Goal: Book appointment/travel/reservation

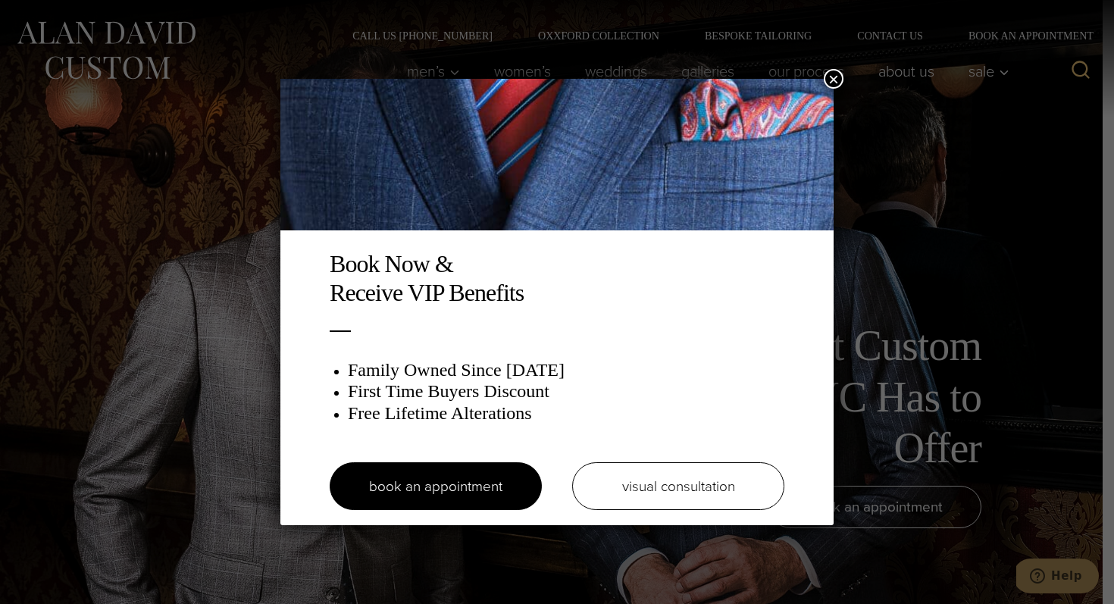
click at [831, 75] on button "×" at bounding box center [834, 79] width 20 height 20
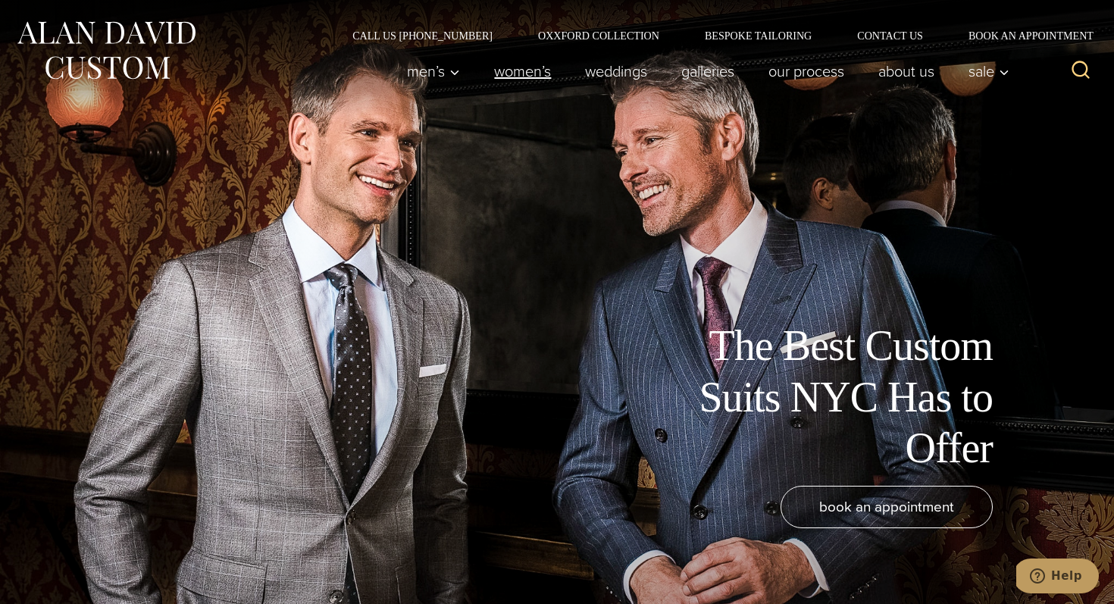
click at [500, 73] on link "Women’s" at bounding box center [523, 71] width 91 height 30
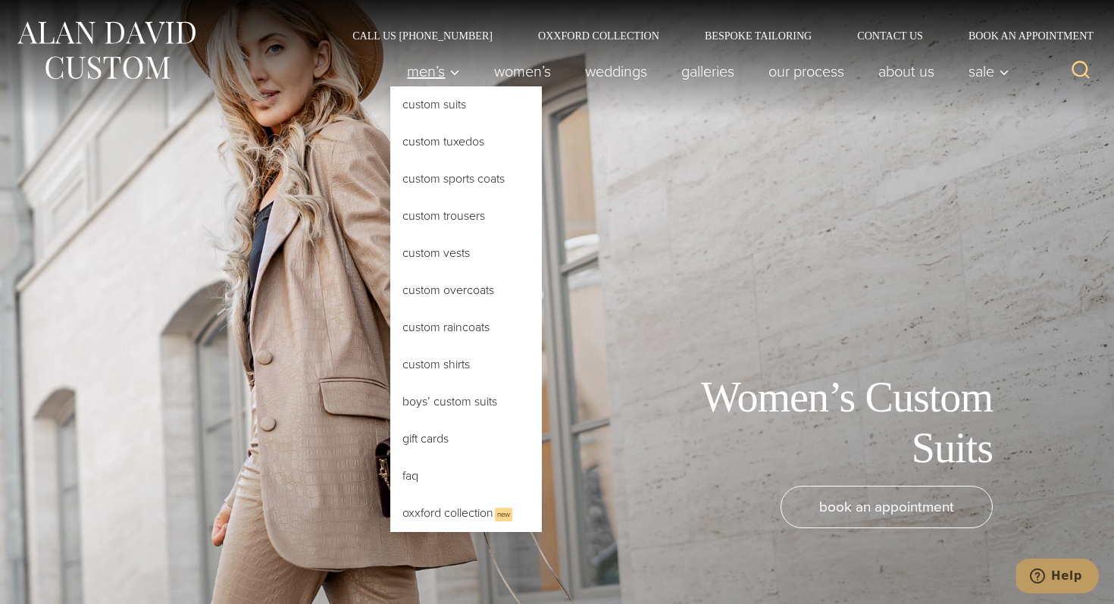
click at [432, 79] on span "Men’s" at bounding box center [433, 71] width 53 height 15
click at [454, 137] on link "Custom Tuxedos" at bounding box center [466, 142] width 152 height 36
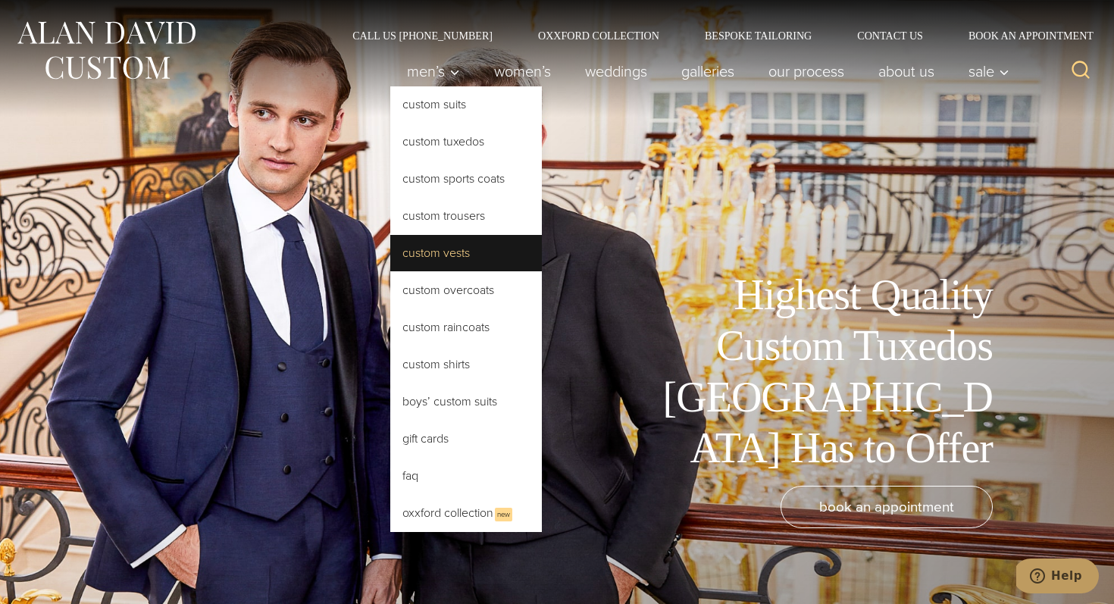
click at [434, 255] on link "Custom Vests" at bounding box center [466, 253] width 152 height 36
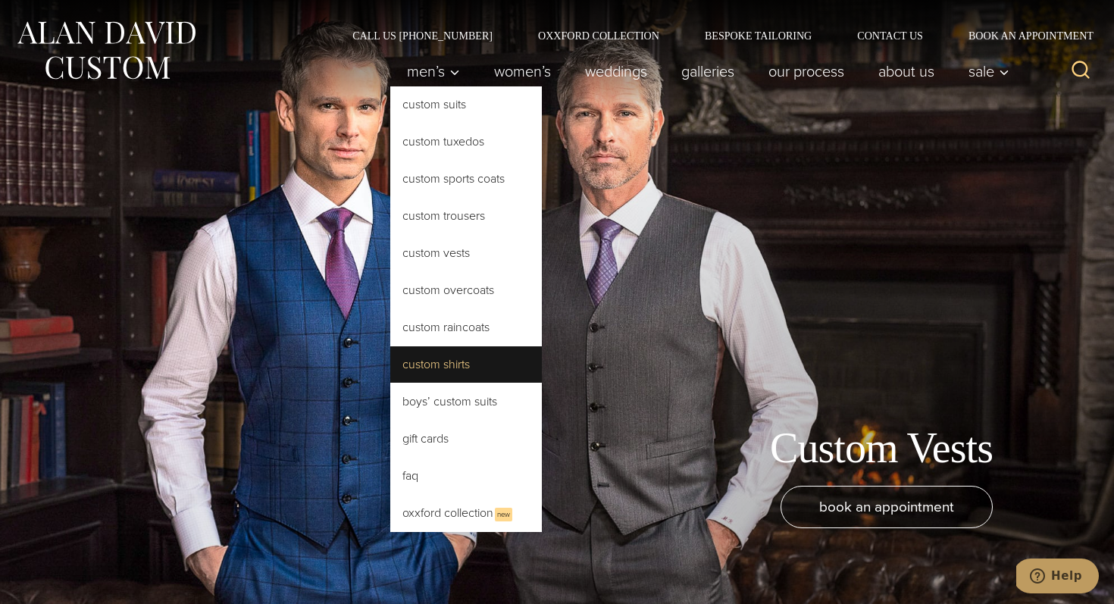
click at [468, 351] on link "Custom Shirts" at bounding box center [466, 364] width 152 height 36
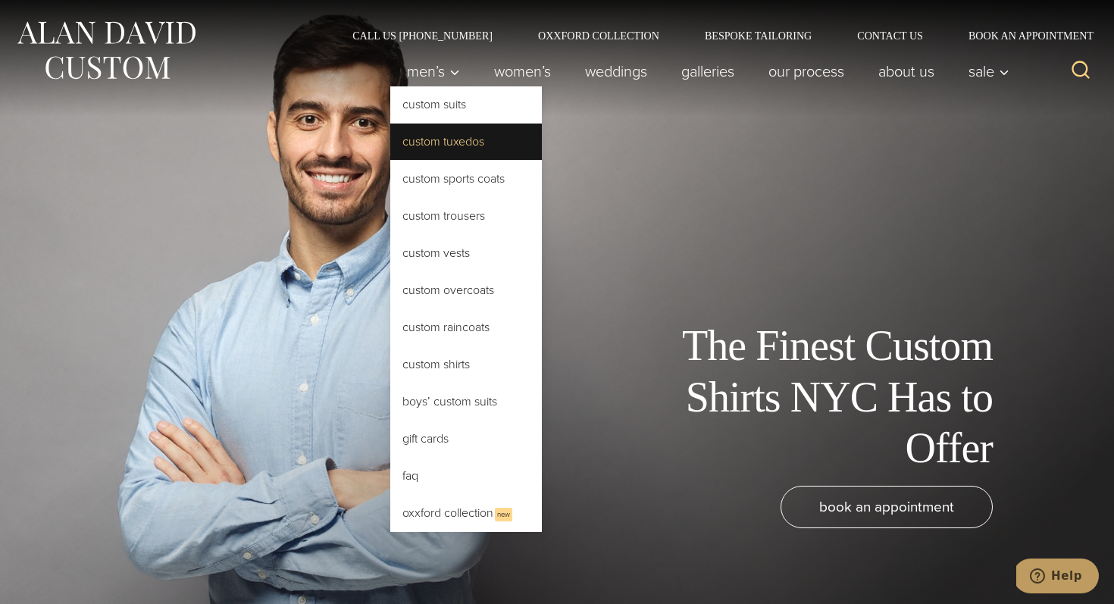
click at [456, 151] on link "Custom Tuxedos" at bounding box center [466, 142] width 152 height 36
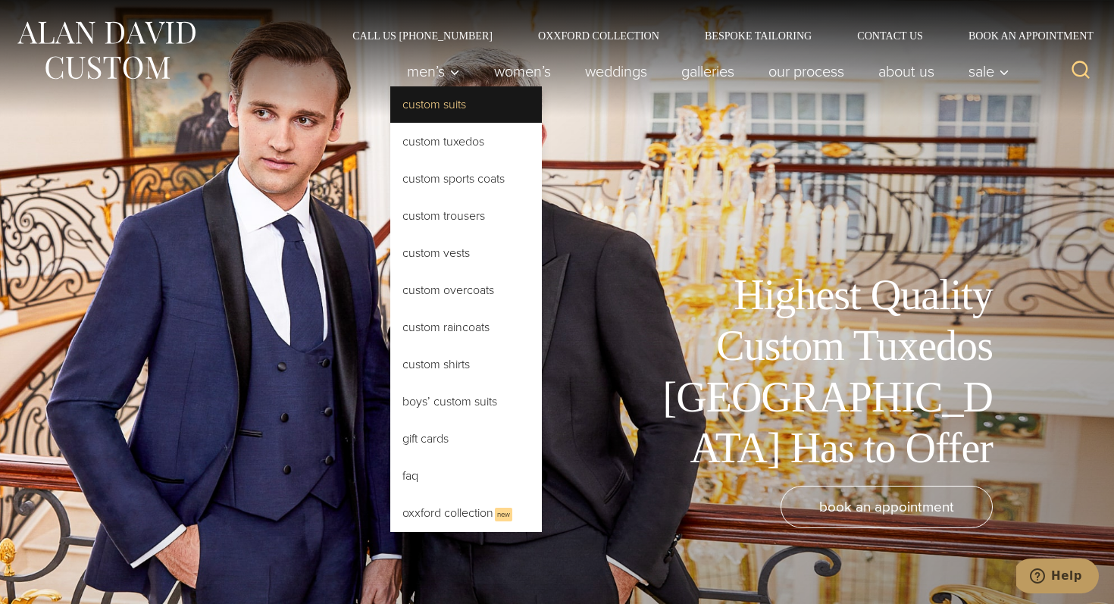
click at [476, 105] on link "Custom Suits" at bounding box center [466, 104] width 152 height 36
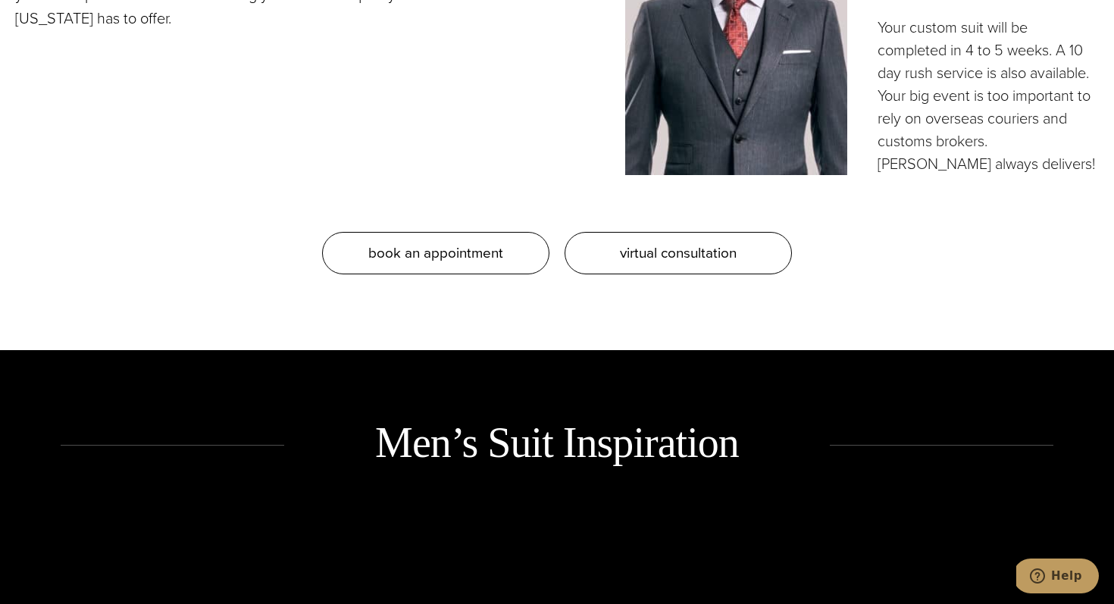
scroll to position [1609, 0]
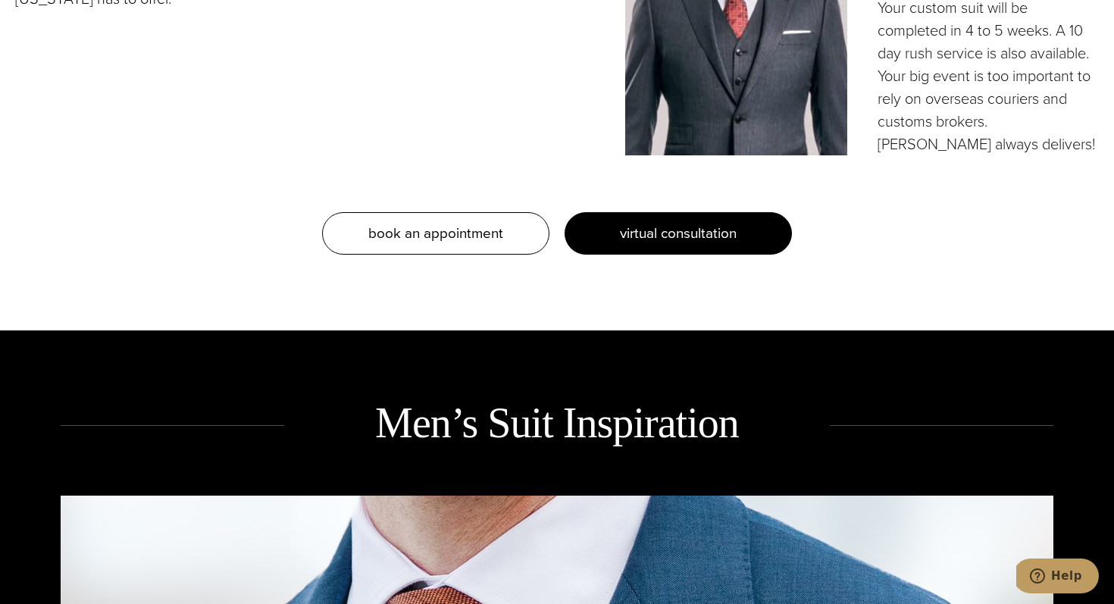
click at [667, 247] on link "virtual consultation" at bounding box center [678, 233] width 227 height 42
